Goal: Find specific page/section: Find specific page/section

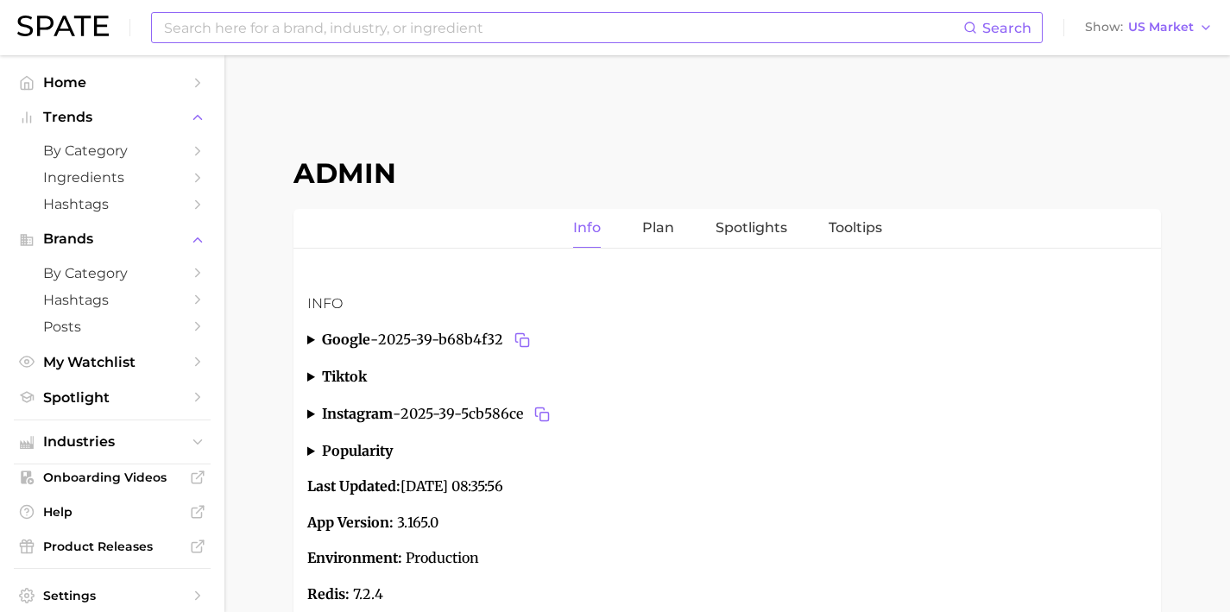
click at [502, 33] on input at bounding box center [562, 27] width 801 height 29
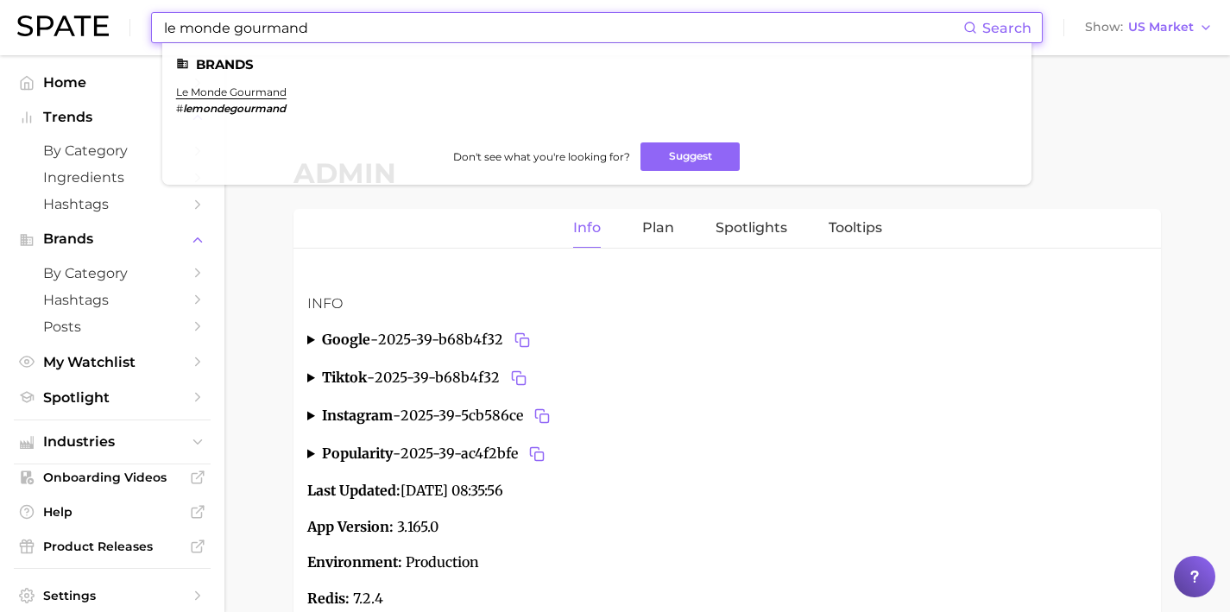
drag, startPoint x: 367, startPoint y: 32, endPoint x: 146, endPoint y: 33, distance: 221.0
click at [154, 33] on div "le monde gourmand Search Brands le monde gourmand # lemondegourmand Don't see w…" at bounding box center [597, 27] width 892 height 31
click at [146, 33] on div "le monde gourmand Search Brands le monde gourmand # lemondegourmand Don't see w…" at bounding box center [615, 27] width 1196 height 55
click at [247, 39] on input "le monde gourmand" at bounding box center [562, 27] width 801 height 29
drag, startPoint x: 263, startPoint y: 26, endPoint x: 114, endPoint y: 21, distance: 149.5
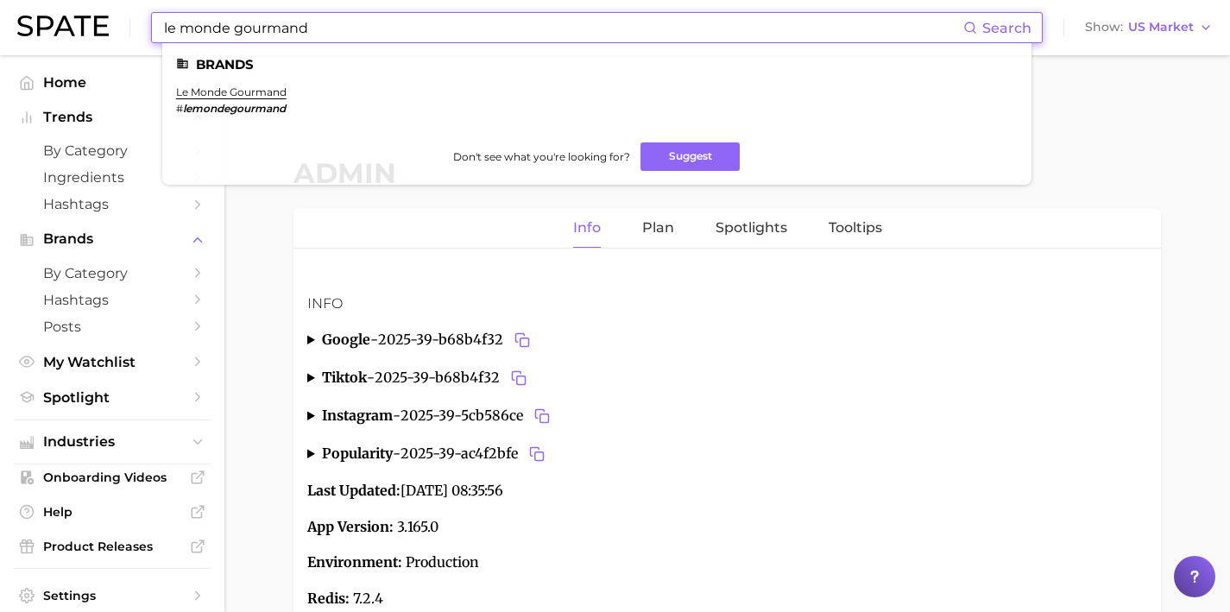
click at [118, 22] on div "le monde gourmand Search Brands le monde gourmand # lemondegourmand Don't see w…" at bounding box center [615, 27] width 1196 height 55
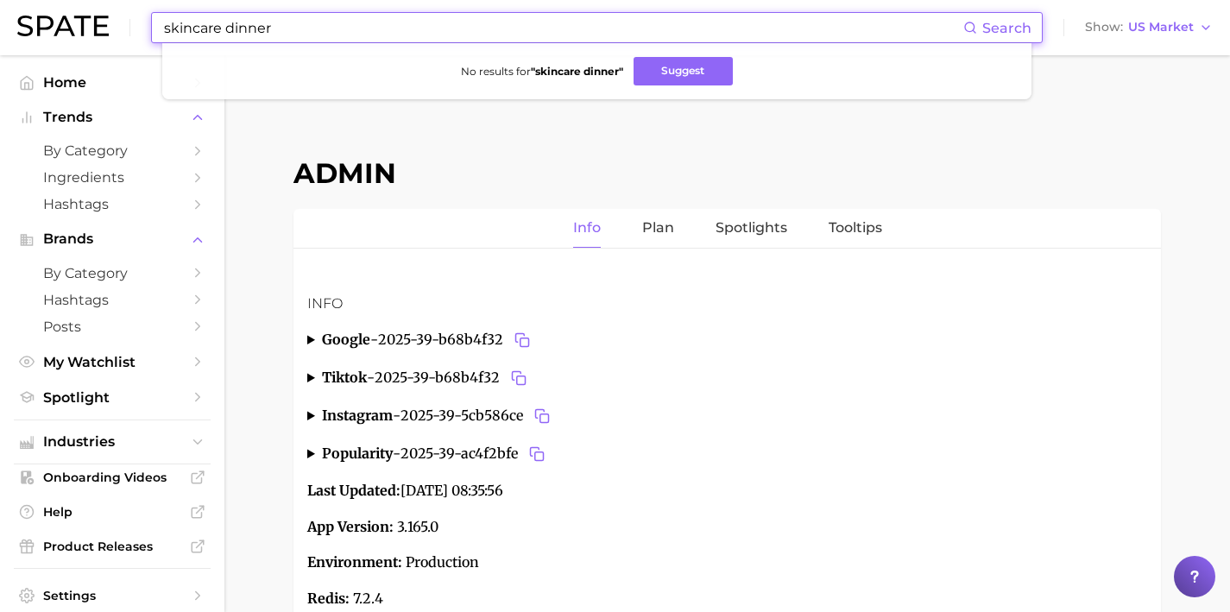
type input "skincare dinner"
